Goal: Use online tool/utility: Use online tool/utility

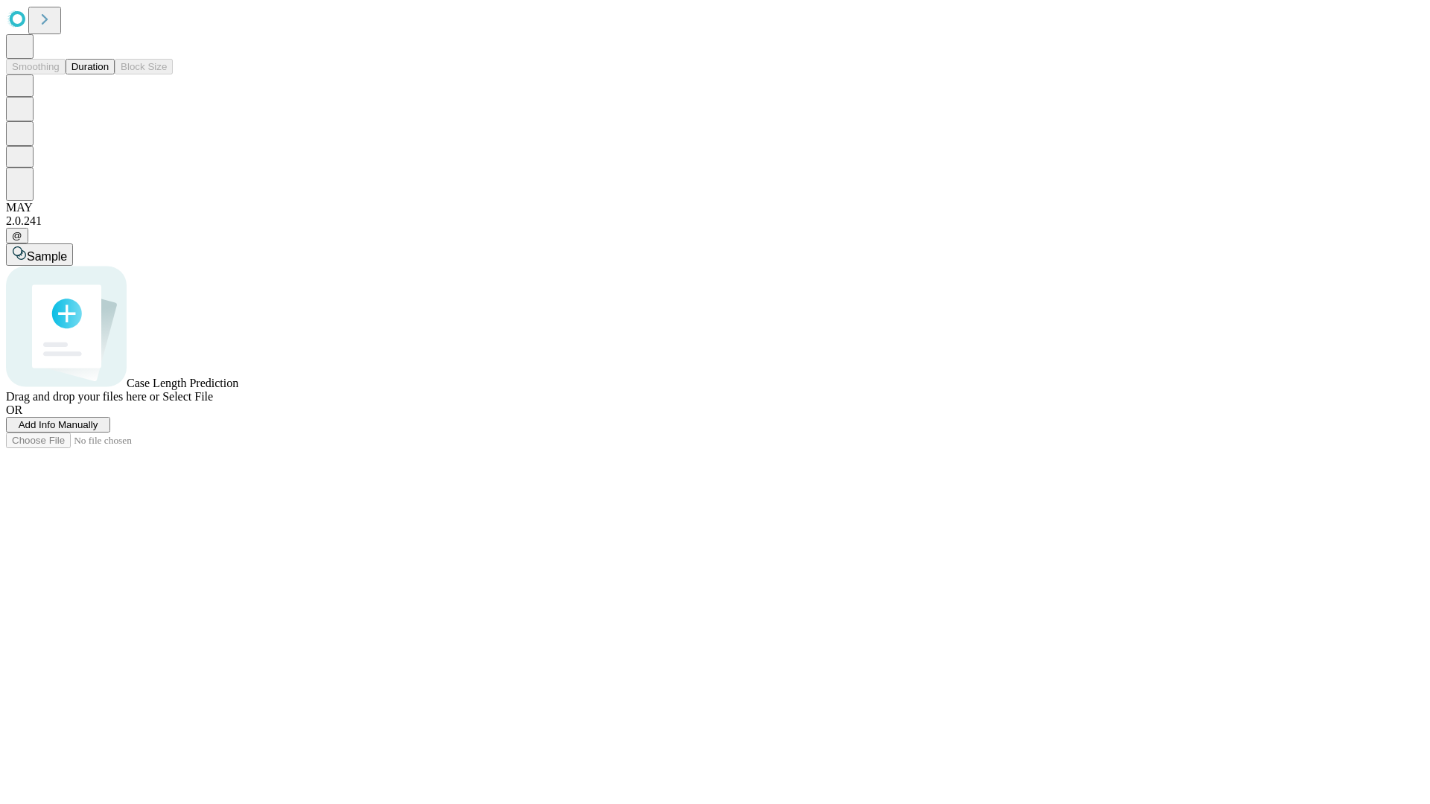
click at [213, 403] on span "Select File" at bounding box center [187, 396] width 51 height 13
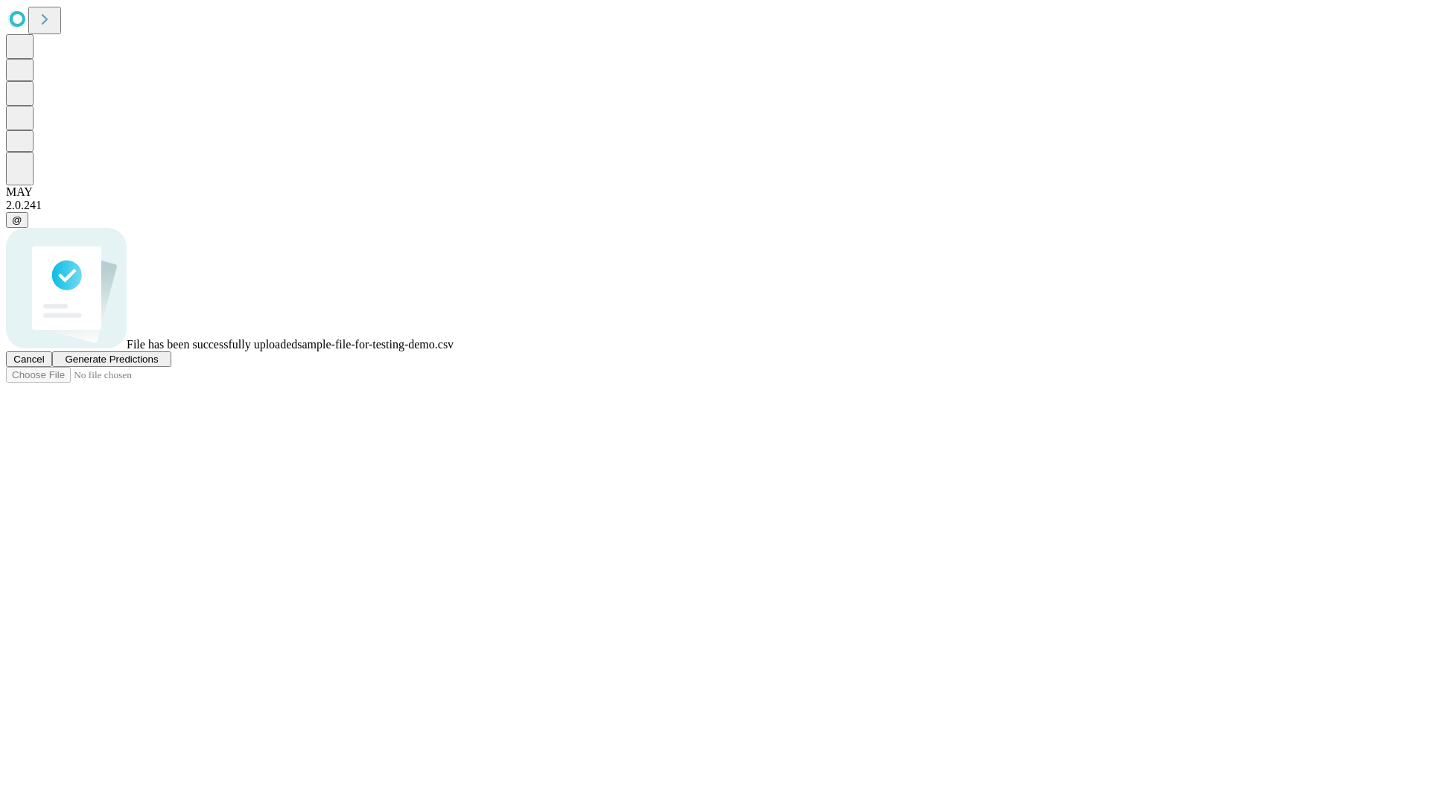
click at [158, 365] on span "Generate Predictions" at bounding box center [111, 359] width 93 height 11
